Goal: Information Seeking & Learning: Check status

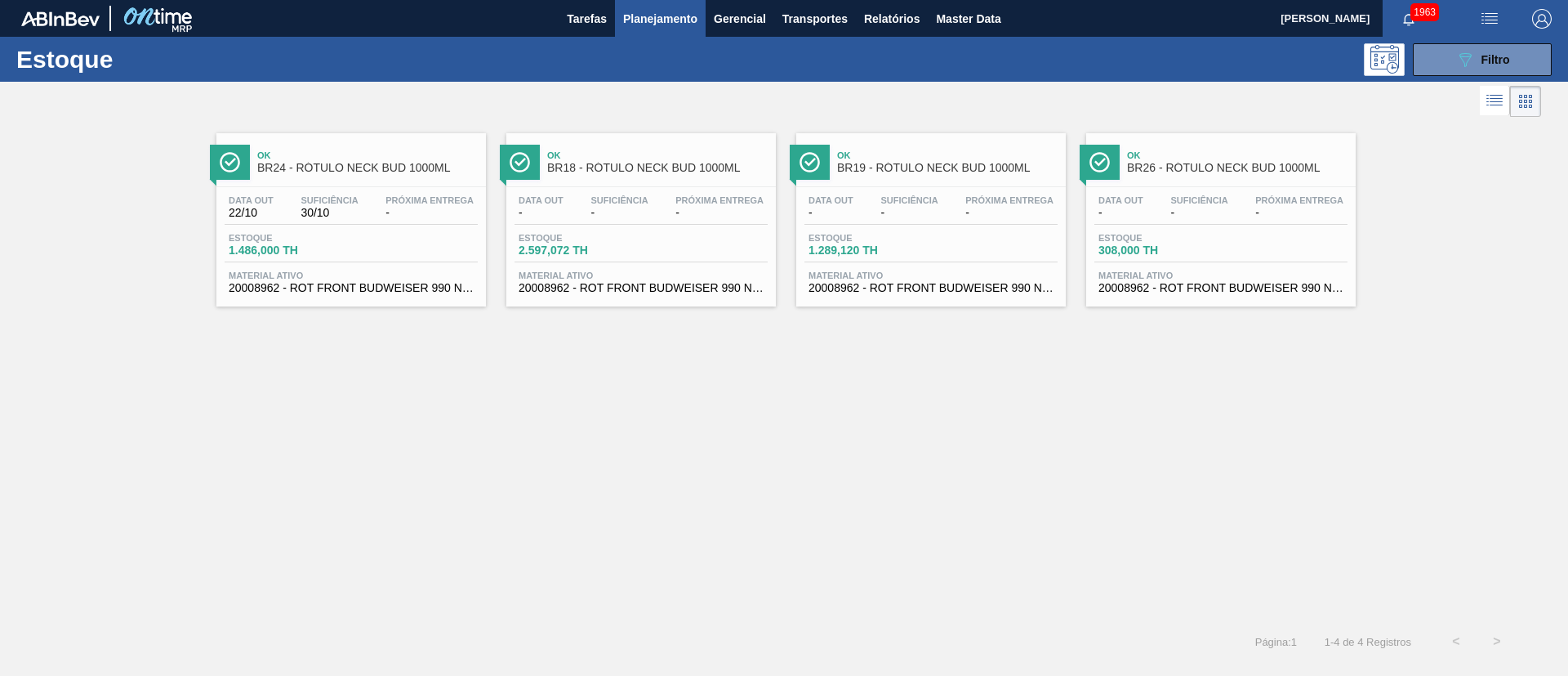
click at [1479, 59] on div "089F7B8B-B2A5-4AFE-B5C0-19BA573D28AC Filtro" at bounding box center [1482, 59] width 54 height 20
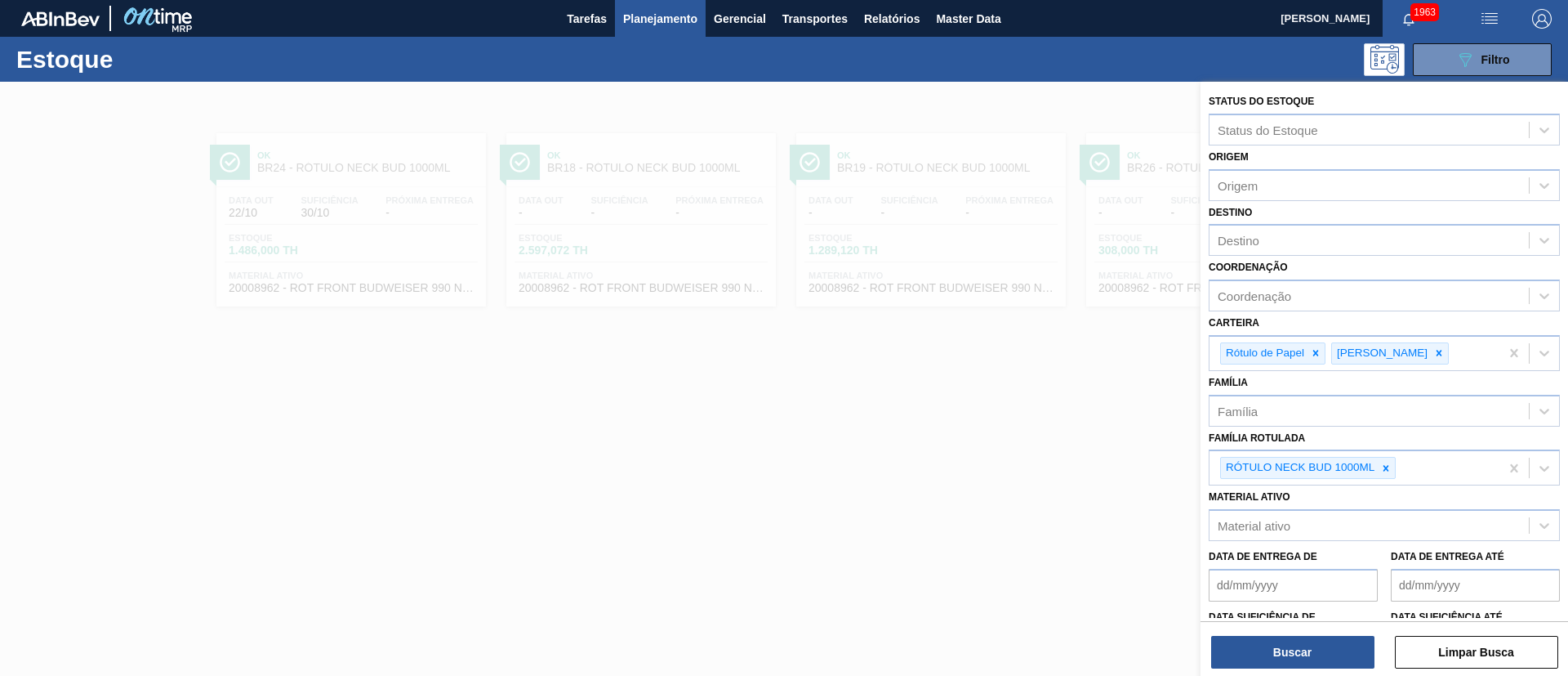
drag, startPoint x: 1383, startPoint y: 464, endPoint x: 1297, endPoint y: 277, distance: 205.8
click at [1383, 463] on icon at bounding box center [1386, 468] width 12 height 12
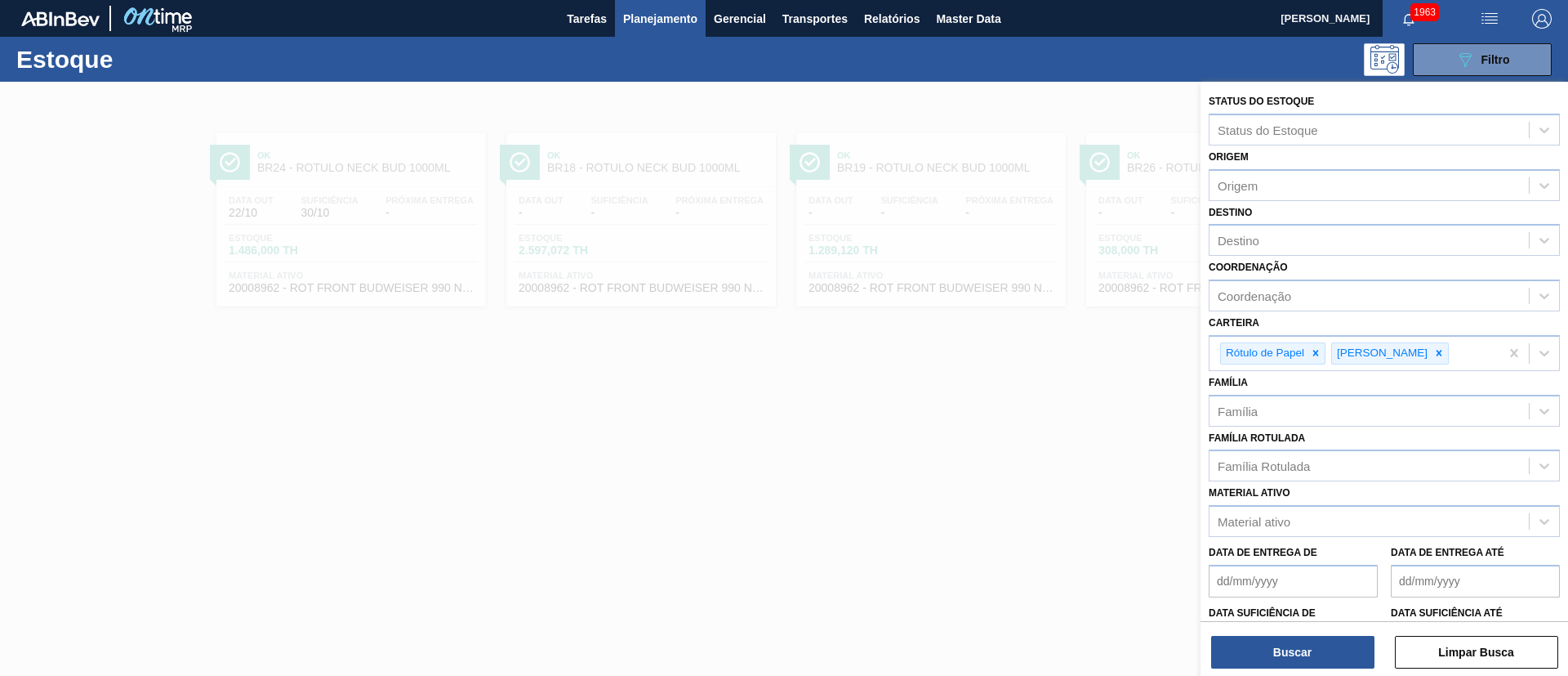
click at [1266, 219] on div "Destino Destino" at bounding box center [1383, 229] width 351 height 55
click at [1259, 240] on div "Destino" at bounding box center [1368, 241] width 320 height 24
type input "br92"
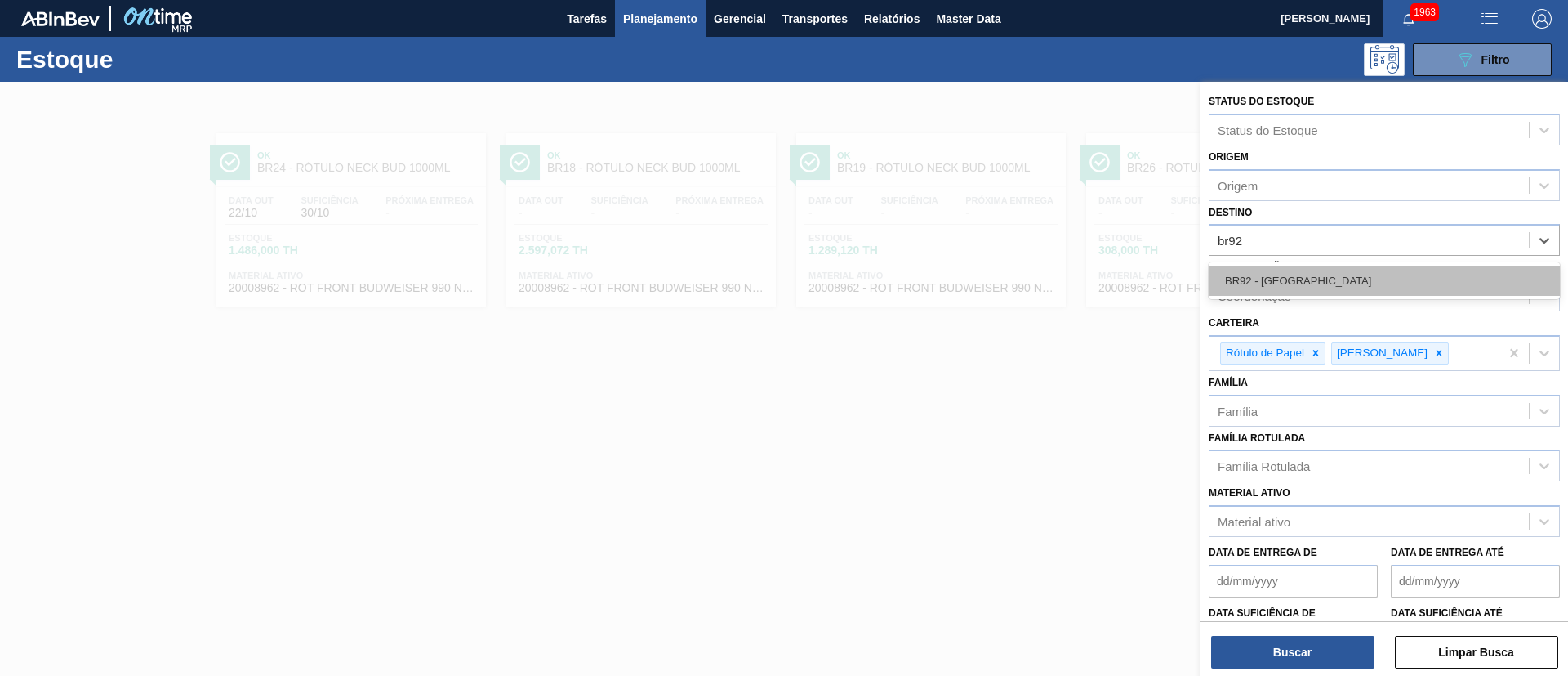
click at [1263, 273] on div "BR92 - [GEOGRAPHIC_DATA]" at bounding box center [1383, 280] width 351 height 31
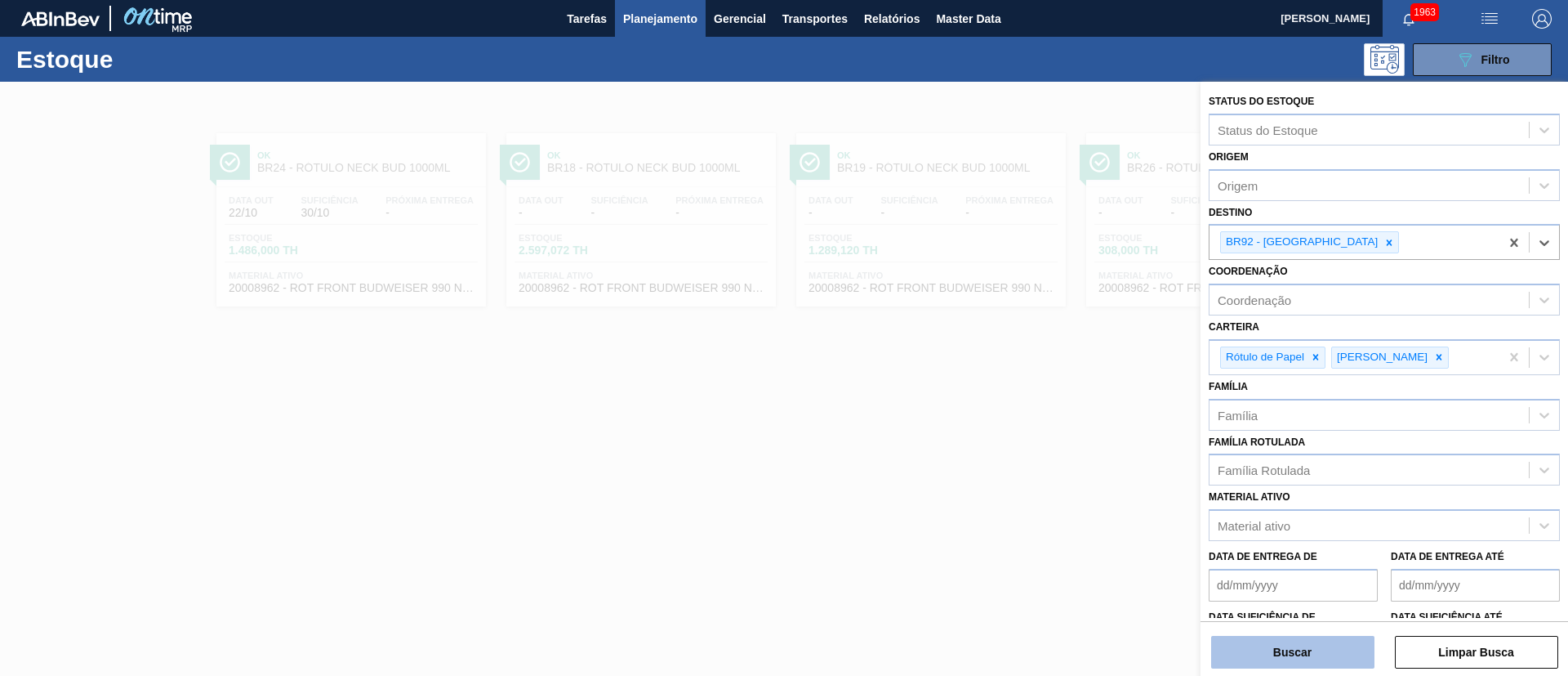
click at [1288, 639] on button "Buscar" at bounding box center [1292, 651] width 163 height 33
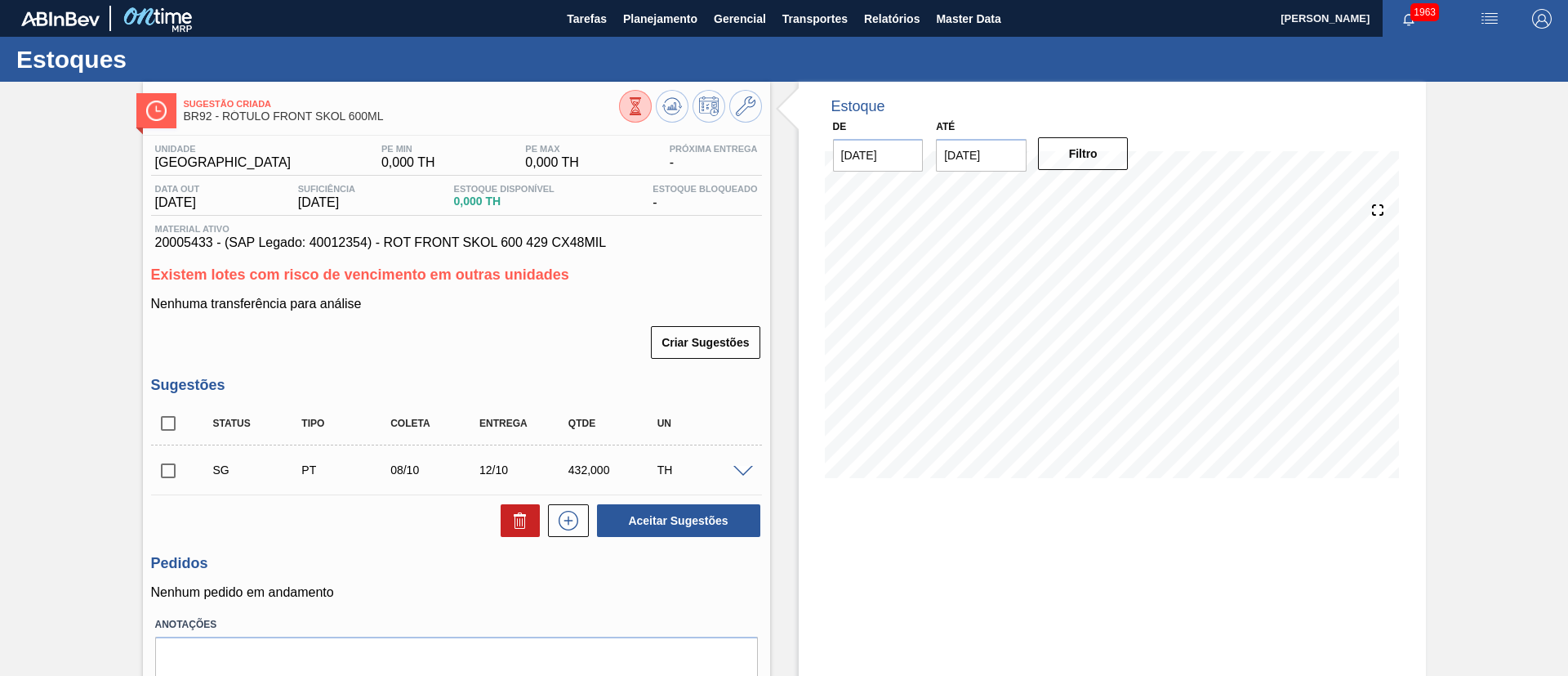
click at [342, 240] on span "20005433 - (SAP Legado: 40012354) - ROT FRONT SKOL 600 429 CX48MIL" at bounding box center [456, 242] width 602 height 15
click at [174, 241] on span "20005433 - (SAP Legado: 40012354) - ROT FRONT SKOL 600 429 CX48MIL" at bounding box center [456, 242] width 602 height 15
copy span "20005433"
click at [169, 414] on input "checkbox" at bounding box center [168, 423] width 35 height 35
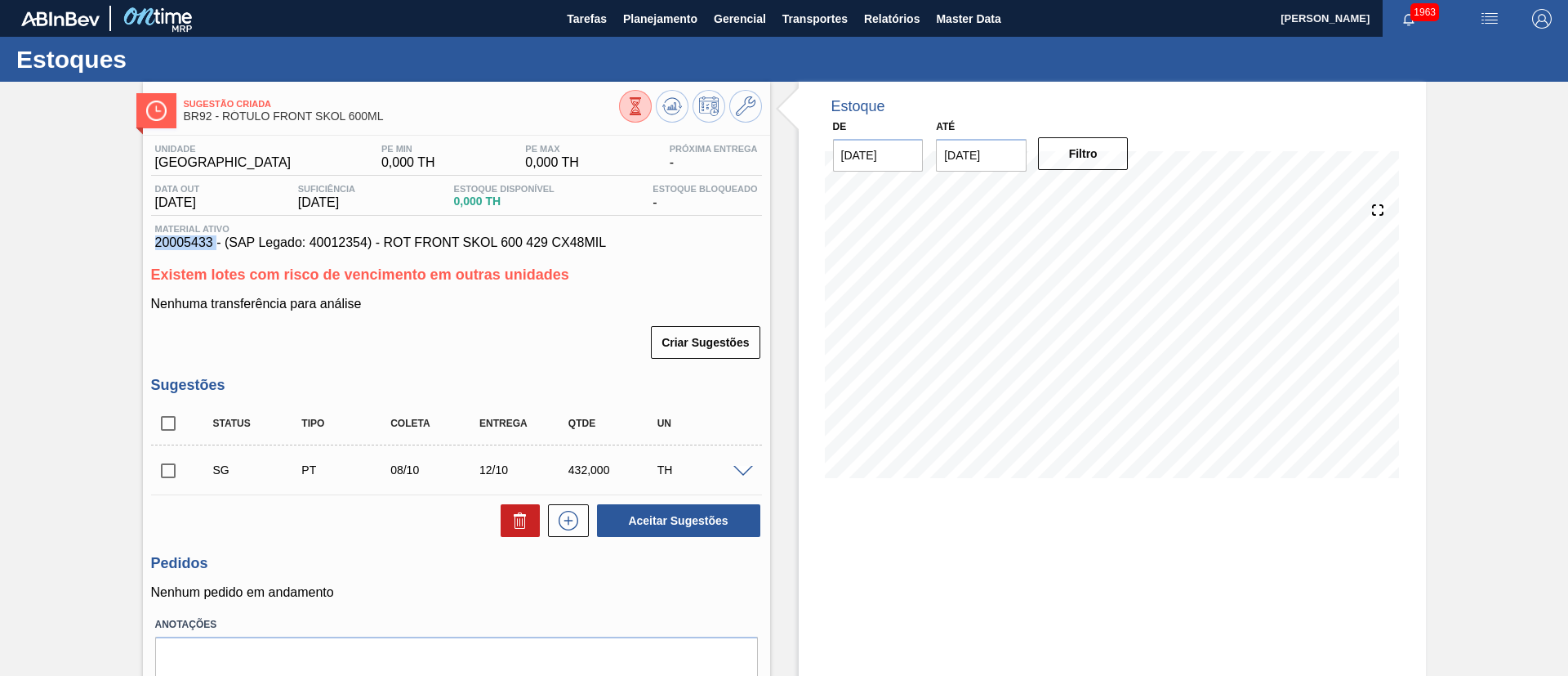
checkbox input "true"
click at [516, 522] on icon at bounding box center [520, 521] width 20 height 20
checkbox input "false"
